Goal: Task Accomplishment & Management: Use online tool/utility

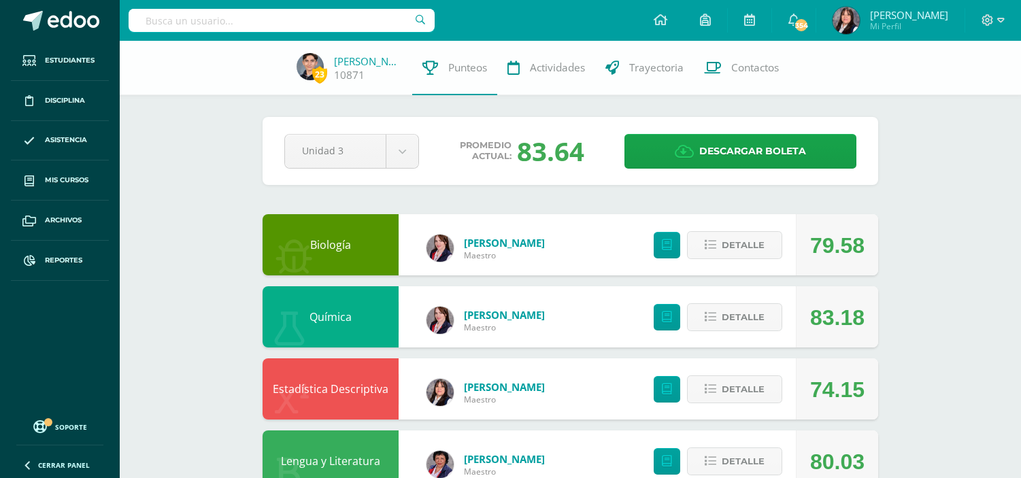
select select "Unidad 4"
click at [50, 259] on span "Reportes" at bounding box center [63, 260] width 37 height 11
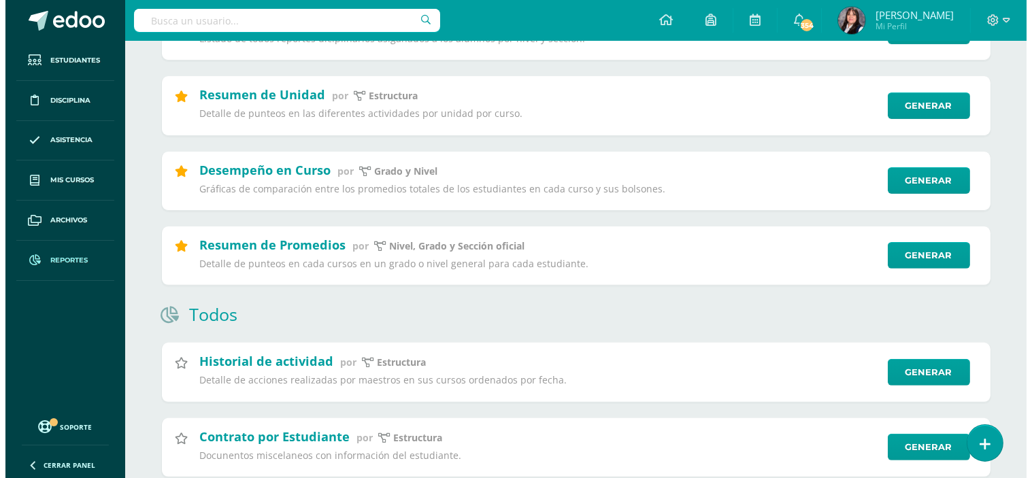
scroll to position [906, 0]
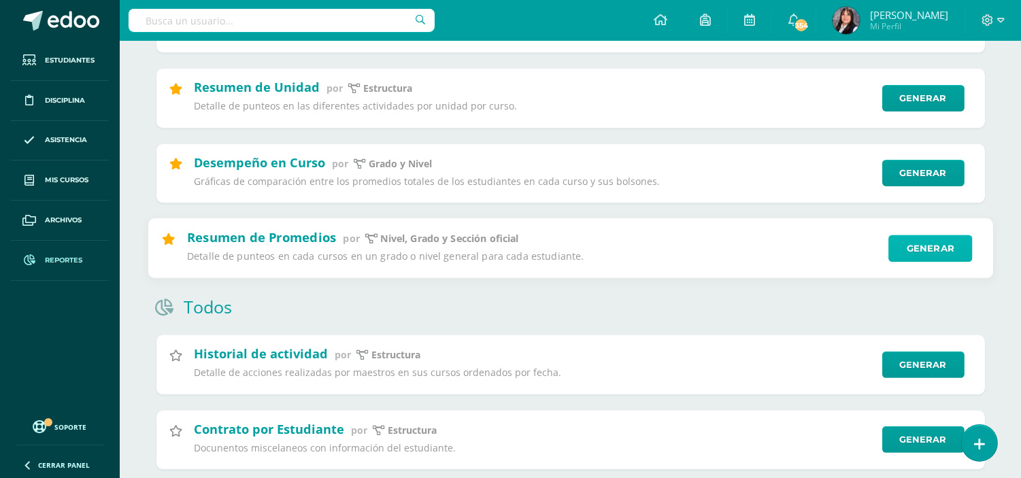
click at [952, 262] on link "Generar" at bounding box center [930, 248] width 84 height 27
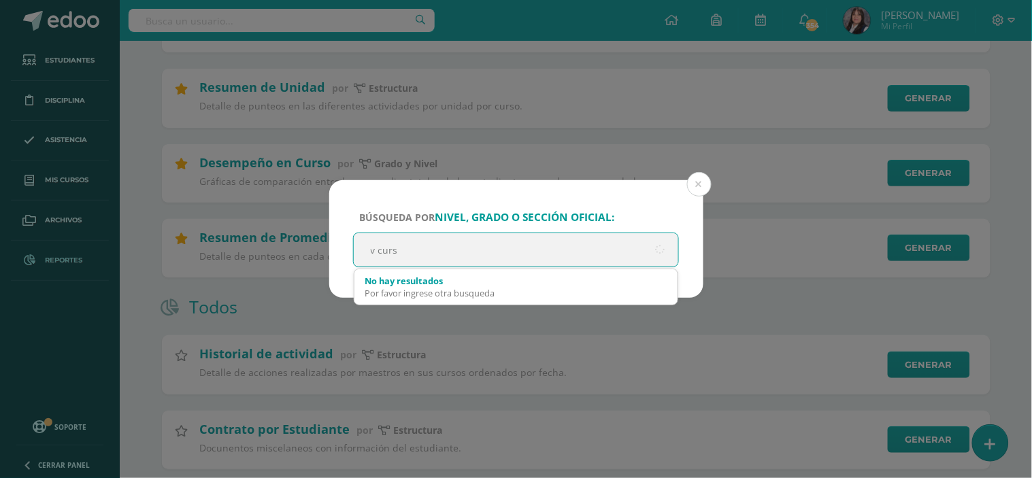
type input "v curso"
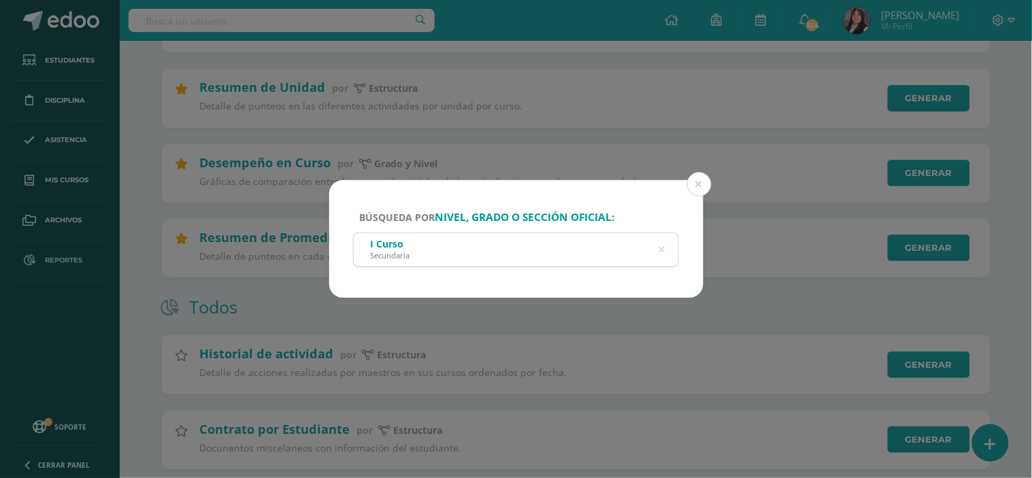
click at [662, 250] on icon at bounding box center [661, 250] width 35 height 6
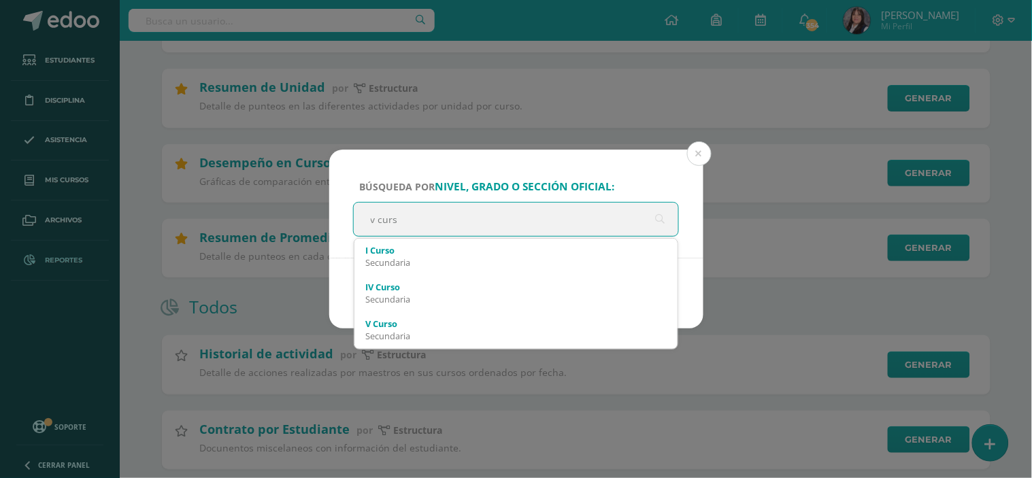
type input "v curs"
click at [392, 364] on div "Búsqueda por nivel, grado o sección oficial: v curs v curs I Curso Secundaria I…" at bounding box center [516, 239] width 1032 height 478
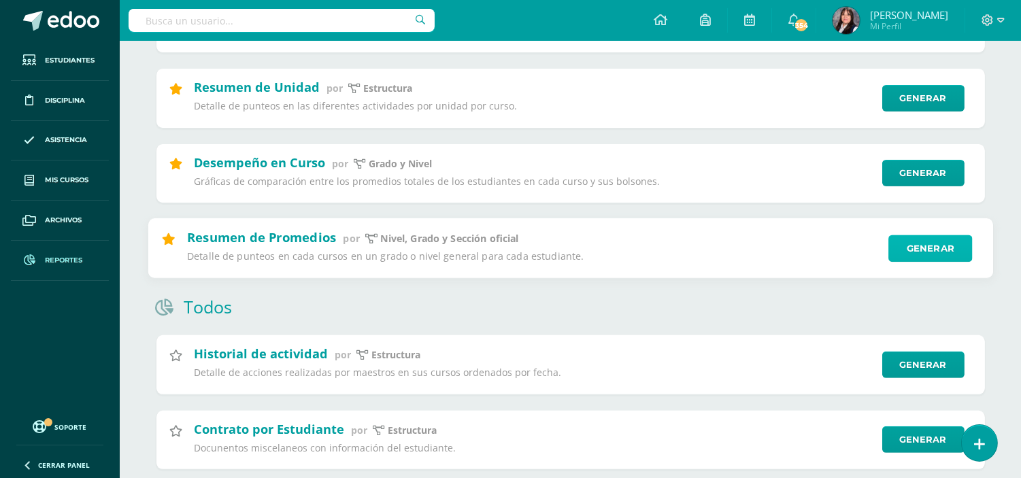
click at [930, 261] on link "Generar" at bounding box center [930, 248] width 84 height 27
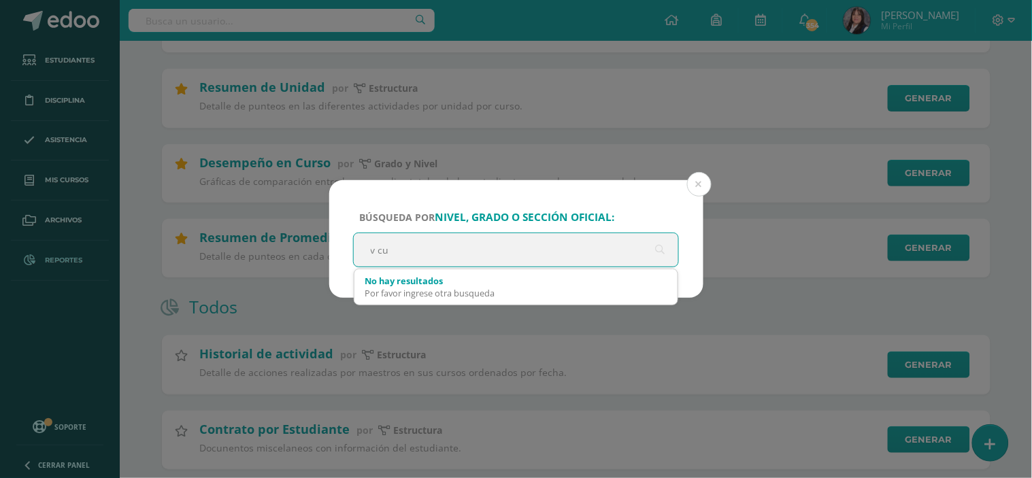
type input "v cur"
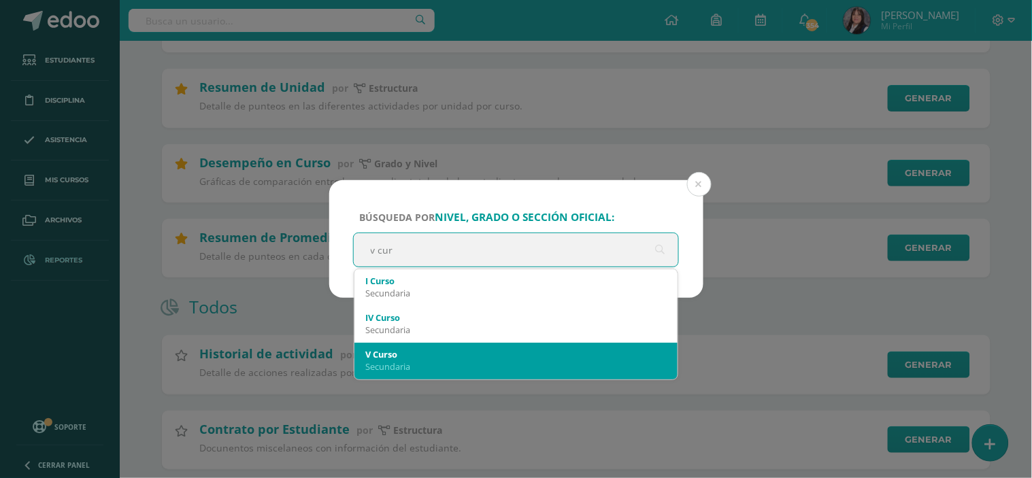
click at [415, 354] on div "V Curso" at bounding box center [516, 354] width 302 height 12
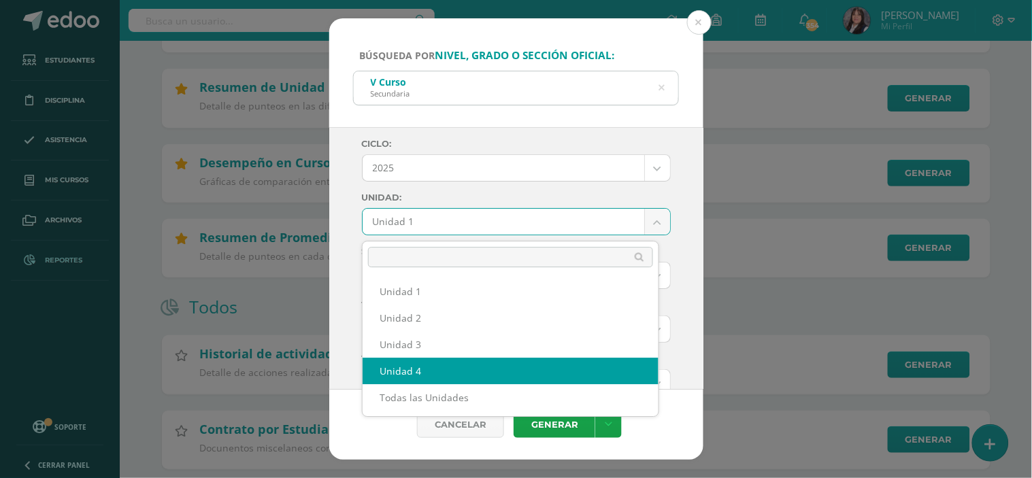
select select "Unidad 4"
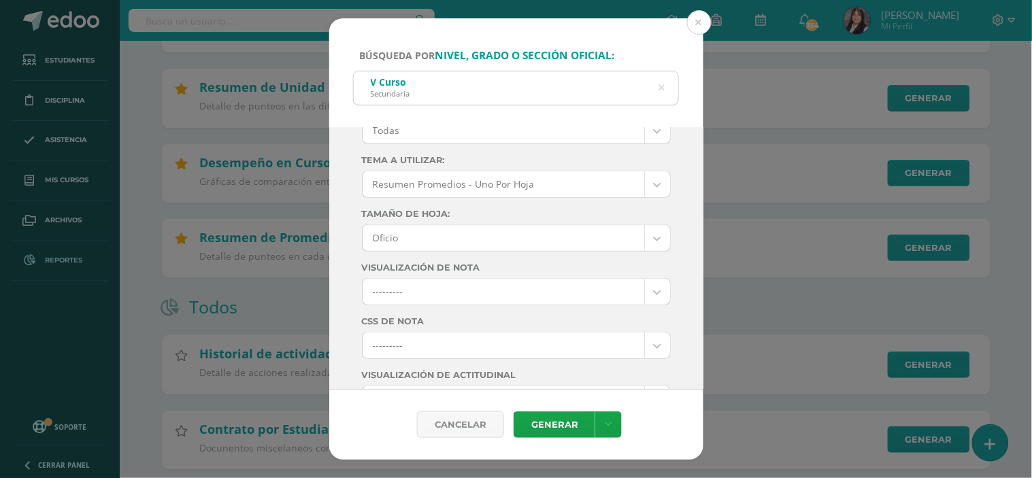
scroll to position [151, 0]
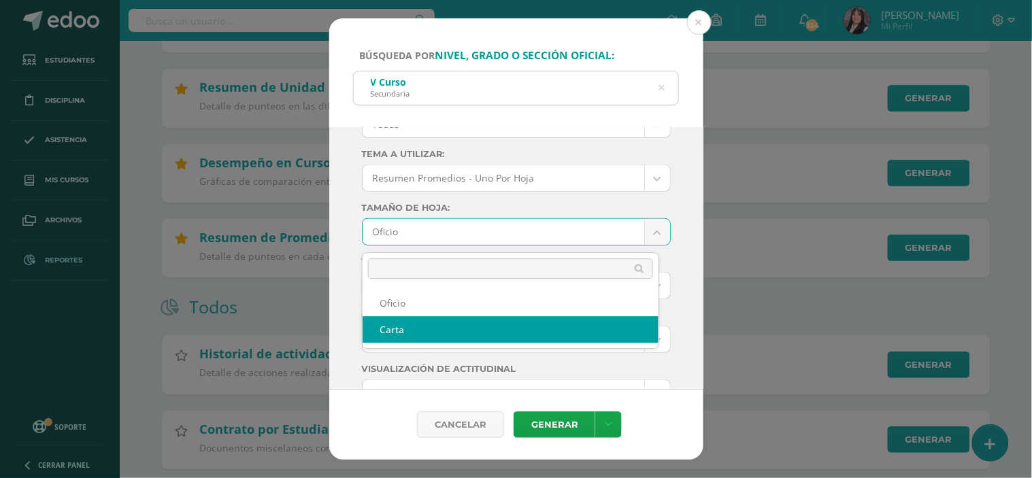
select select "letter"
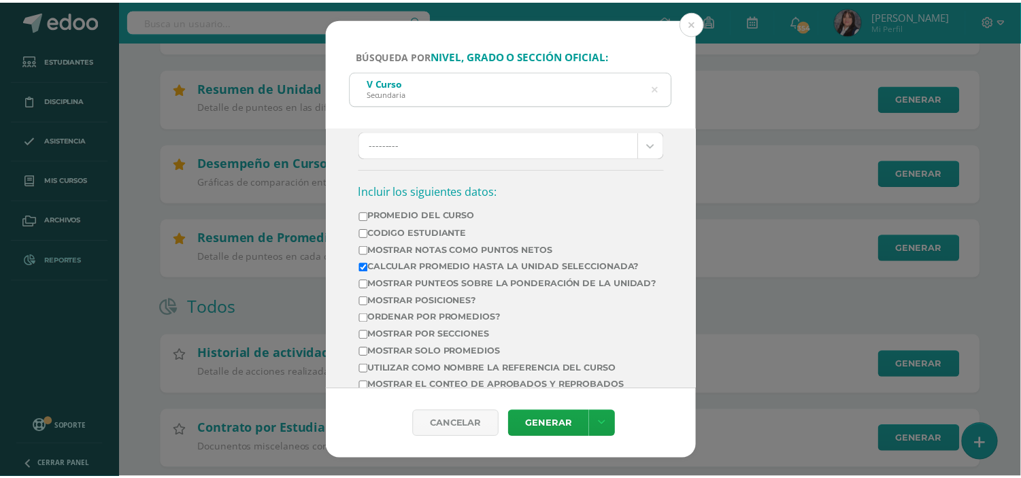
scroll to position [528, 0]
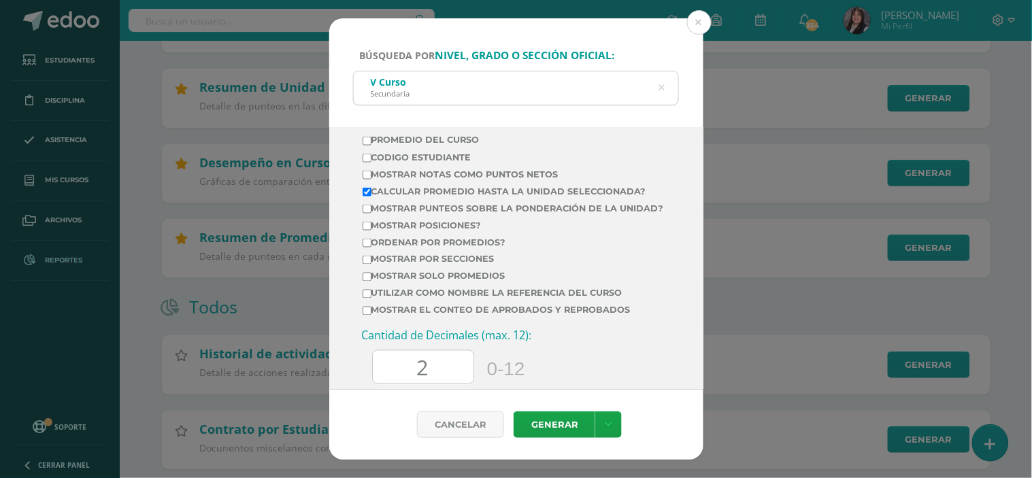
click at [457, 265] on label "Mostrar por secciones" at bounding box center [512, 259] width 301 height 10
click at [371, 265] on input "Mostrar por secciones" at bounding box center [366, 260] width 9 height 9
checkbox input "true"
click at [551, 424] on link "Generar" at bounding box center [554, 424] width 82 height 27
click at [146, 73] on div "Búsqueda por nivel, grado o sección oficial: V Curso Secundaria v cur Ciclo: 20…" at bounding box center [515, 238] width 1021 height 441
